Goal: Task Accomplishment & Management: Manage account settings

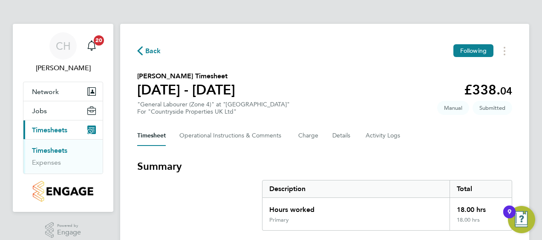
click at [456, 173] on section "Summary Description Total Hours worked 18.00 hrs Primary 18.00 hrs" at bounding box center [324, 195] width 375 height 71
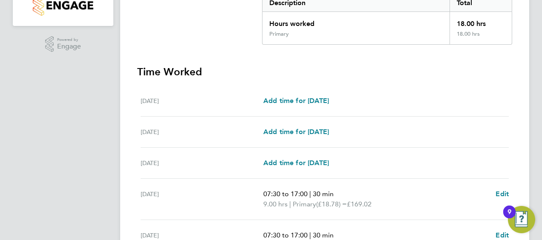
scroll to position [188, 0]
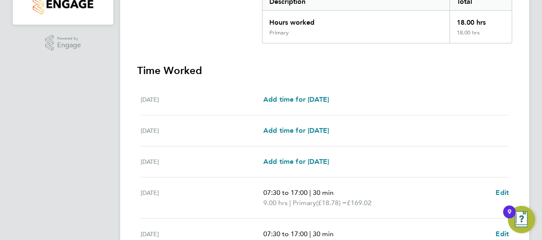
click at [457, 67] on h3 "Time Worked" at bounding box center [324, 71] width 375 height 14
click at [505, 194] on span "Edit" at bounding box center [502, 193] width 13 height 8
select select "30"
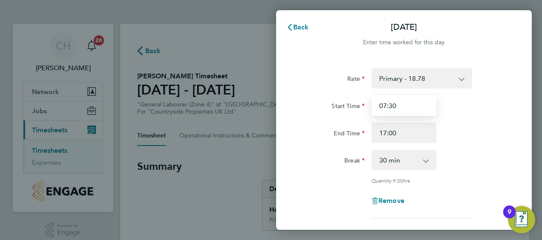
click at [407, 107] on input "07:30" at bounding box center [404, 105] width 65 height 20
type input "0"
type input "08:00"
click at [341, 191] on div "Remove" at bounding box center [404, 201] width 215 height 20
click at [234, 179] on div "Thu 21 Aug Cancel Enter time worked for this day. Rate Primary - 18.78 Start Ti…" at bounding box center [271, 120] width 542 height 240
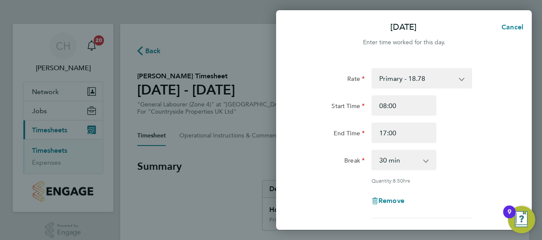
click at [482, 198] on div "Remove" at bounding box center [404, 201] width 215 height 20
click at [478, 205] on div "Remove" at bounding box center [404, 201] width 215 height 20
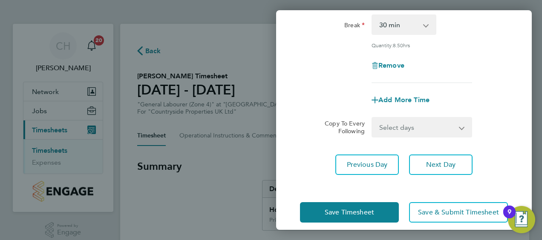
scroll to position [144, 0]
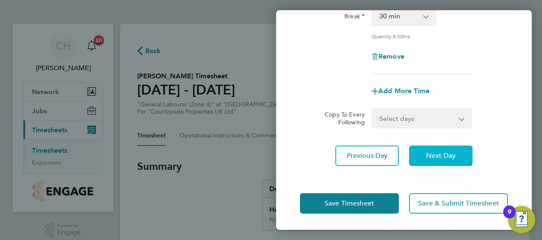
click at [431, 159] on button "Next Day" at bounding box center [441, 156] width 64 height 20
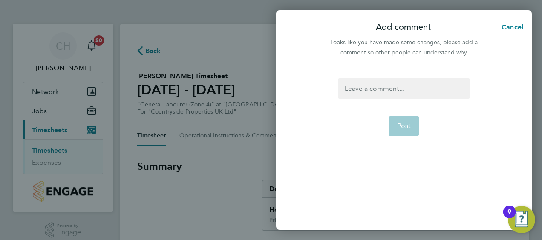
click at [398, 93] on div at bounding box center [404, 88] width 132 height 20
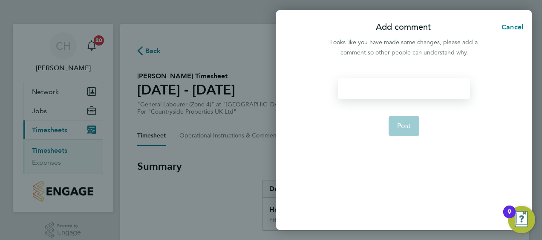
click at [398, 93] on div at bounding box center [404, 88] width 132 height 20
click at [399, 131] on button "Post" at bounding box center [404, 126] width 31 height 20
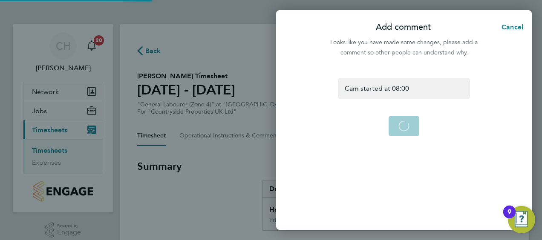
scroll to position [124, 0]
select select "30"
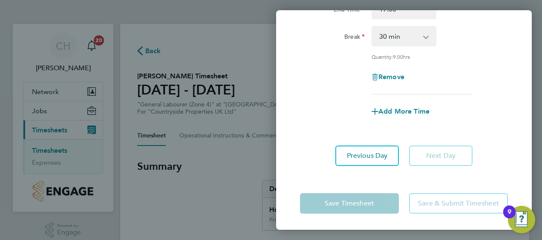
click at [488, 103] on div "Add More Time" at bounding box center [404, 111] width 215 height 20
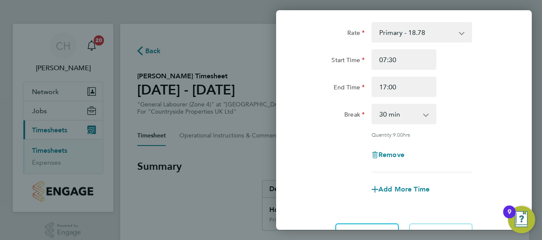
scroll to position [39, 0]
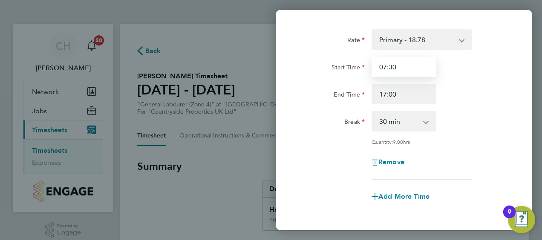
click at [397, 70] on input "07:30" at bounding box center [404, 67] width 65 height 20
type input "0"
type input "08:00"
click at [445, 156] on div "Remove" at bounding box center [404, 162] width 215 height 20
click at [506, 140] on div "Quantity: 8.50 hrs" at bounding box center [404, 142] width 215 height 7
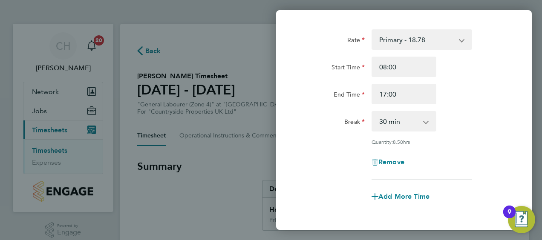
click at [479, 173] on div "Rate Primary - 18.78 Start Time 08:00 End Time 17:00 Break 0 min 15 min 30 min …" at bounding box center [404, 104] width 208 height 150
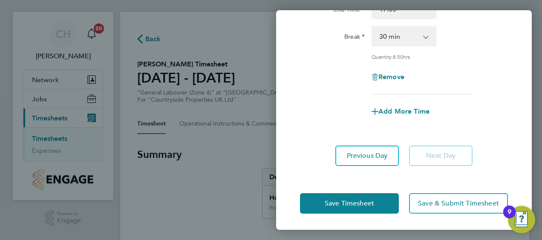
scroll to position [17, 0]
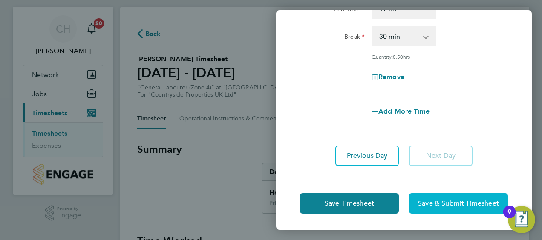
click at [450, 202] on span "Save & Submit Timesheet" at bounding box center [458, 203] width 81 height 9
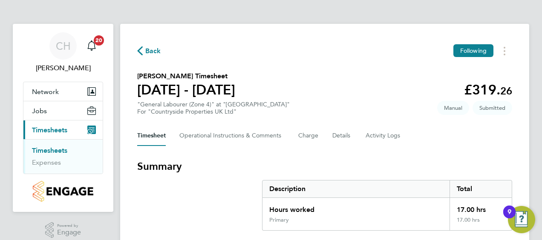
click at [462, 139] on div "Timesheet Operational Instructions & Comments Charge Details Activity Logs" at bounding box center [324, 136] width 375 height 20
click at [410, 89] on section "Camille Bird's Timesheet 18 - 24 Aug 2025 £319. 26 "General Labourer (Zone 4)" …" at bounding box center [324, 93] width 375 height 44
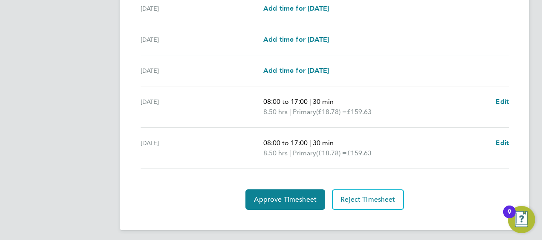
scroll to position [281, 0]
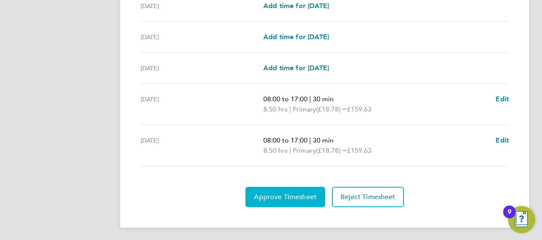
click at [296, 193] on span "Approve Timesheet" at bounding box center [285, 197] width 63 height 9
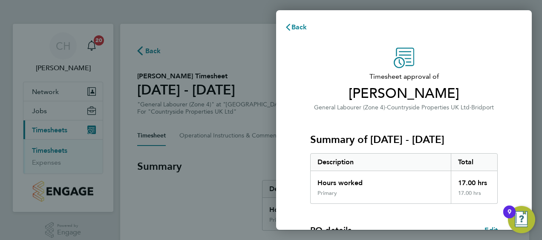
click at [504, 112] on div "Timesheet approval of [PERSON_NAME] General Labourer (Zone 4) · Countryside Pro…" at bounding box center [404, 218] width 208 height 340
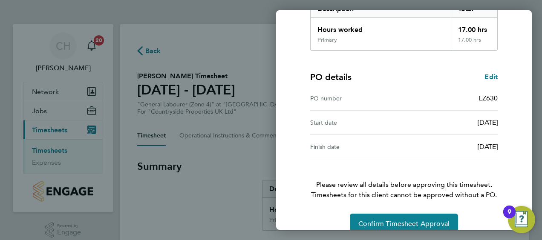
scroll to position [167, 0]
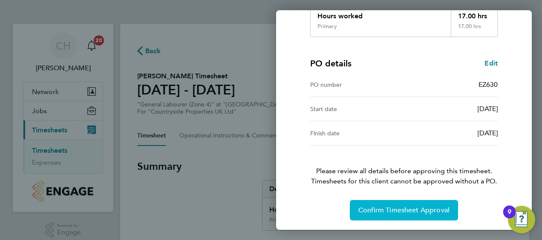
click at [408, 206] on span "Confirm Timesheet Approval" at bounding box center [403, 210] width 91 height 9
